Goal: Task Accomplishment & Management: Use online tool/utility

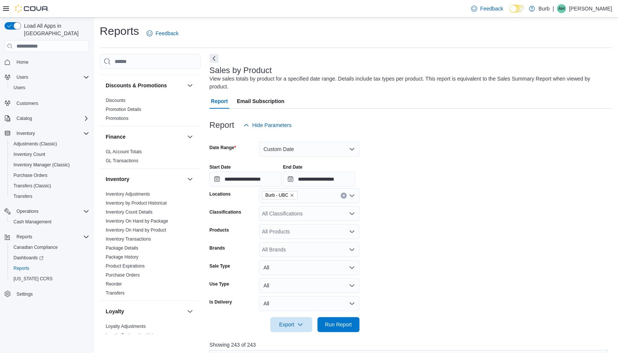
scroll to position [143, 0]
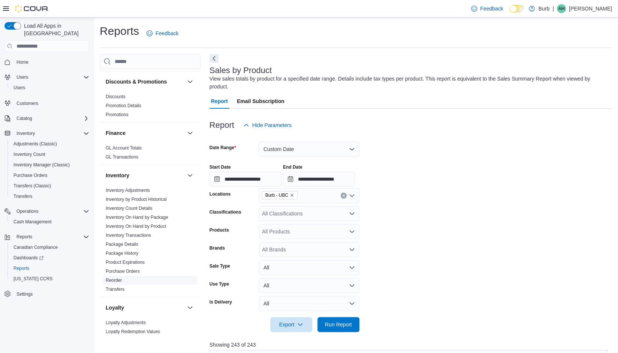
click at [115, 278] on link "Reorder" at bounding box center [114, 280] width 16 height 5
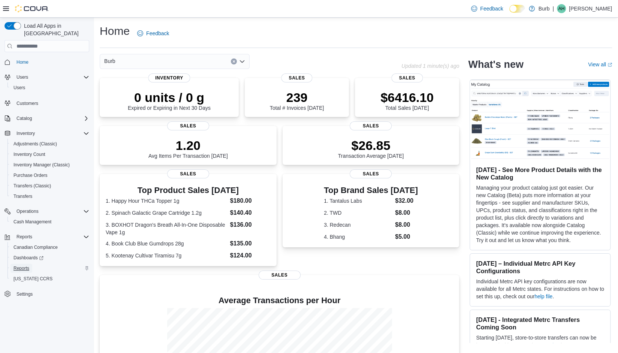
click at [26, 264] on span "Reports" at bounding box center [21, 268] width 16 height 9
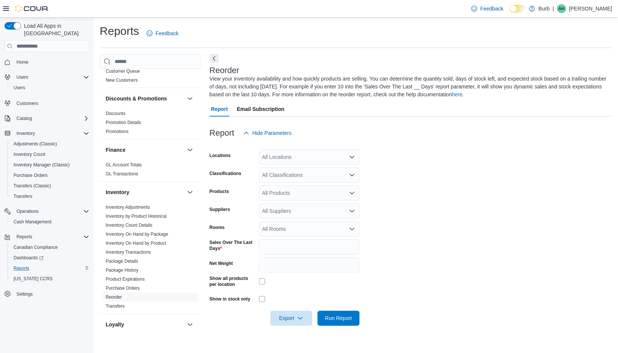
scroll to position [161, 0]
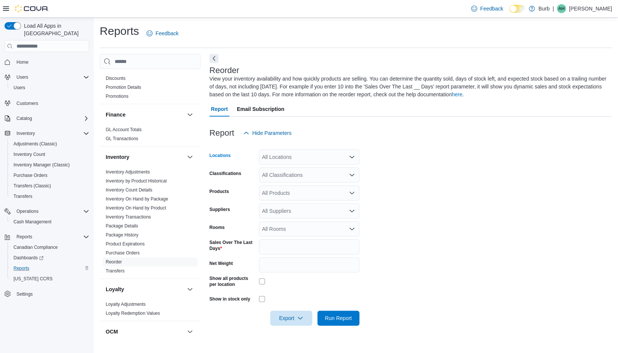
click at [321, 156] on div "All Locations" at bounding box center [309, 156] width 100 height 15
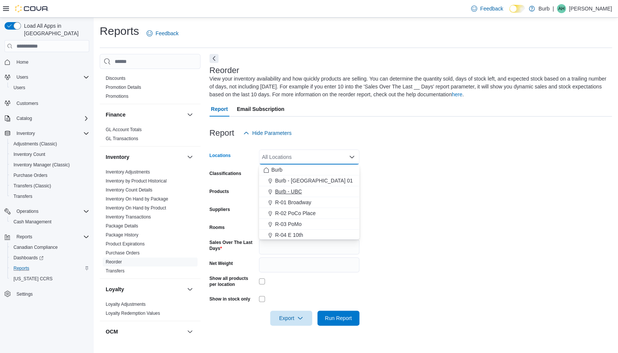
click at [295, 189] on span "Burb - UBC" at bounding box center [288, 191] width 27 height 7
click at [412, 161] on form "Locations Burb - UBC Combo box. Selected. Burb - UBC. Press Backspace to delete…" at bounding box center [410, 233] width 402 height 185
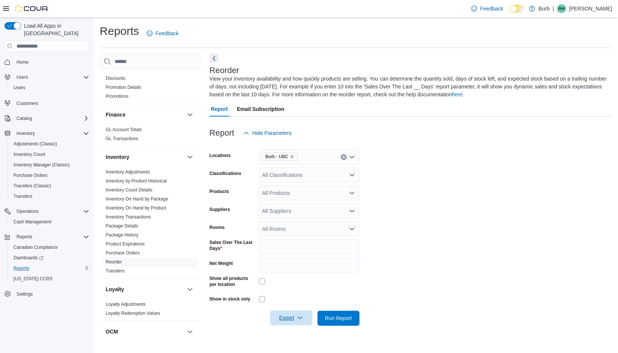
click at [293, 317] on span "Export" at bounding box center [291, 317] width 33 height 15
click at [302, 276] on button "Export to Excel" at bounding box center [291, 272] width 43 height 15
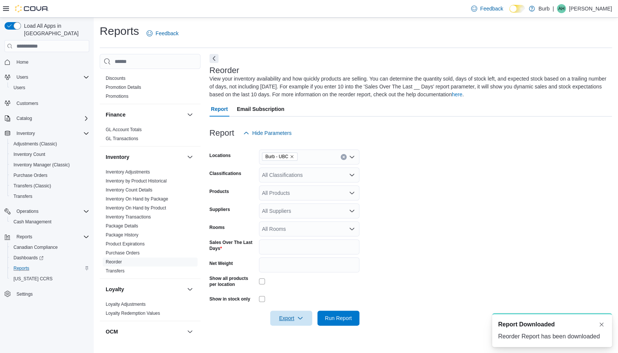
scroll to position [0, 0]
